Goal: Information Seeking & Learning: Check status

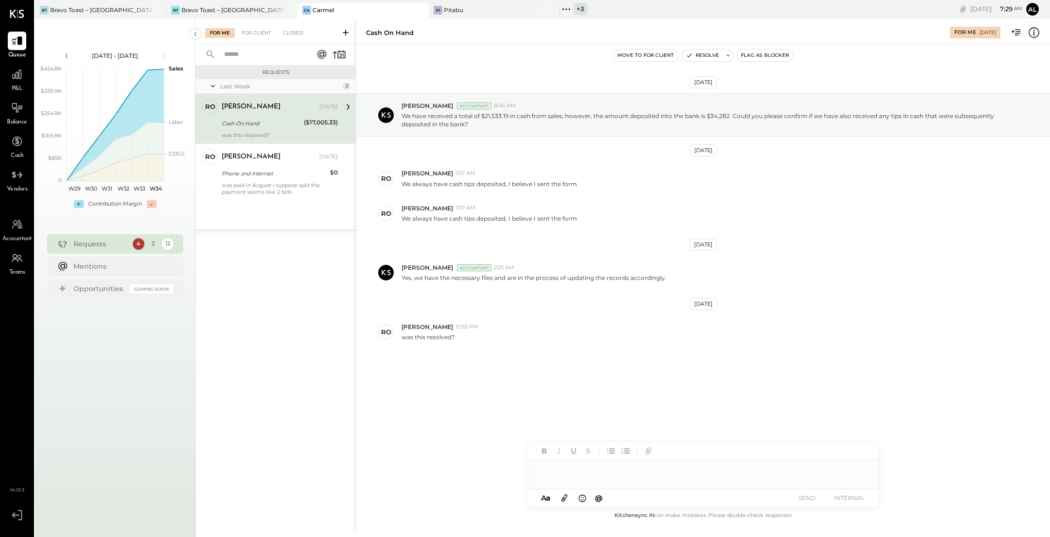
click at [278, 122] on div "Cash On Hand" at bounding box center [261, 124] width 79 height 10
drag, startPoint x: 590, startPoint y: 180, endPoint x: 404, endPoint y: 181, distance: 185.2
click at [404, 181] on div "We always have cash tips deposited, I believe I sent the form" at bounding box center [721, 183] width 641 height 10
click at [251, 163] on div "[PERSON_NAME] [DATE]" at bounding box center [280, 157] width 116 height 14
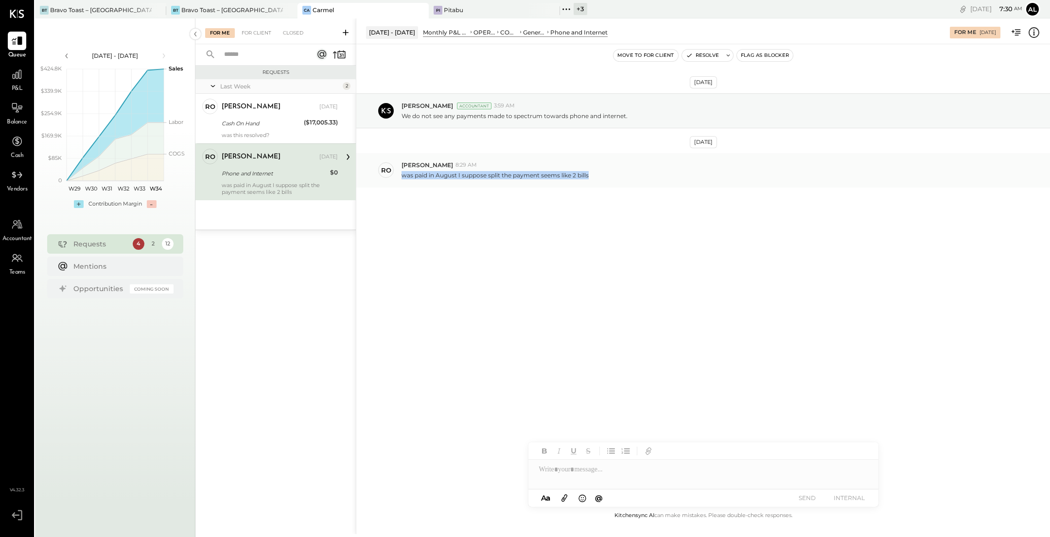
drag, startPoint x: 590, startPoint y: 178, endPoint x: 411, endPoint y: 170, distance: 179.0
click at [411, 170] on div "was paid in August I suppose split the payment seems like 2 bills" at bounding box center [721, 174] width 641 height 10
